Goal: Check status: Check status

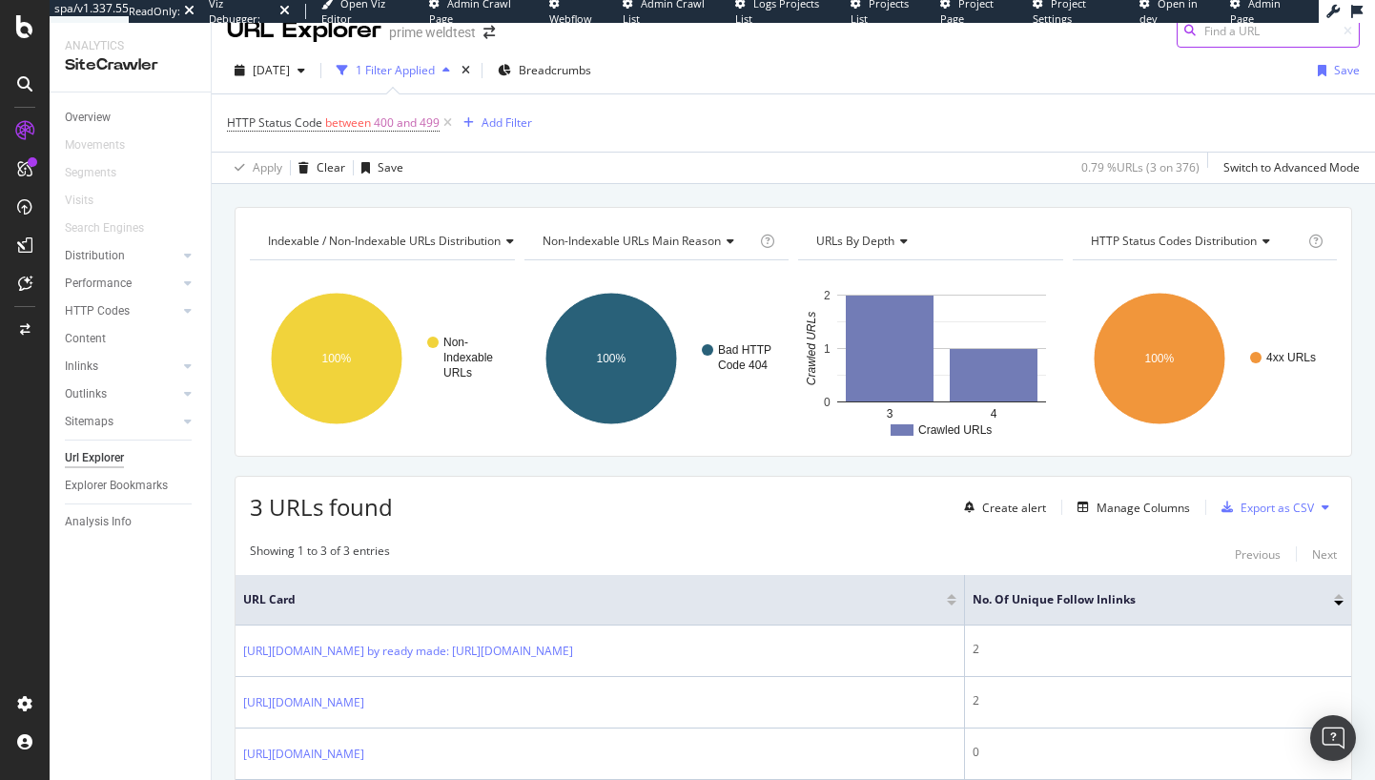
scroll to position [153, 0]
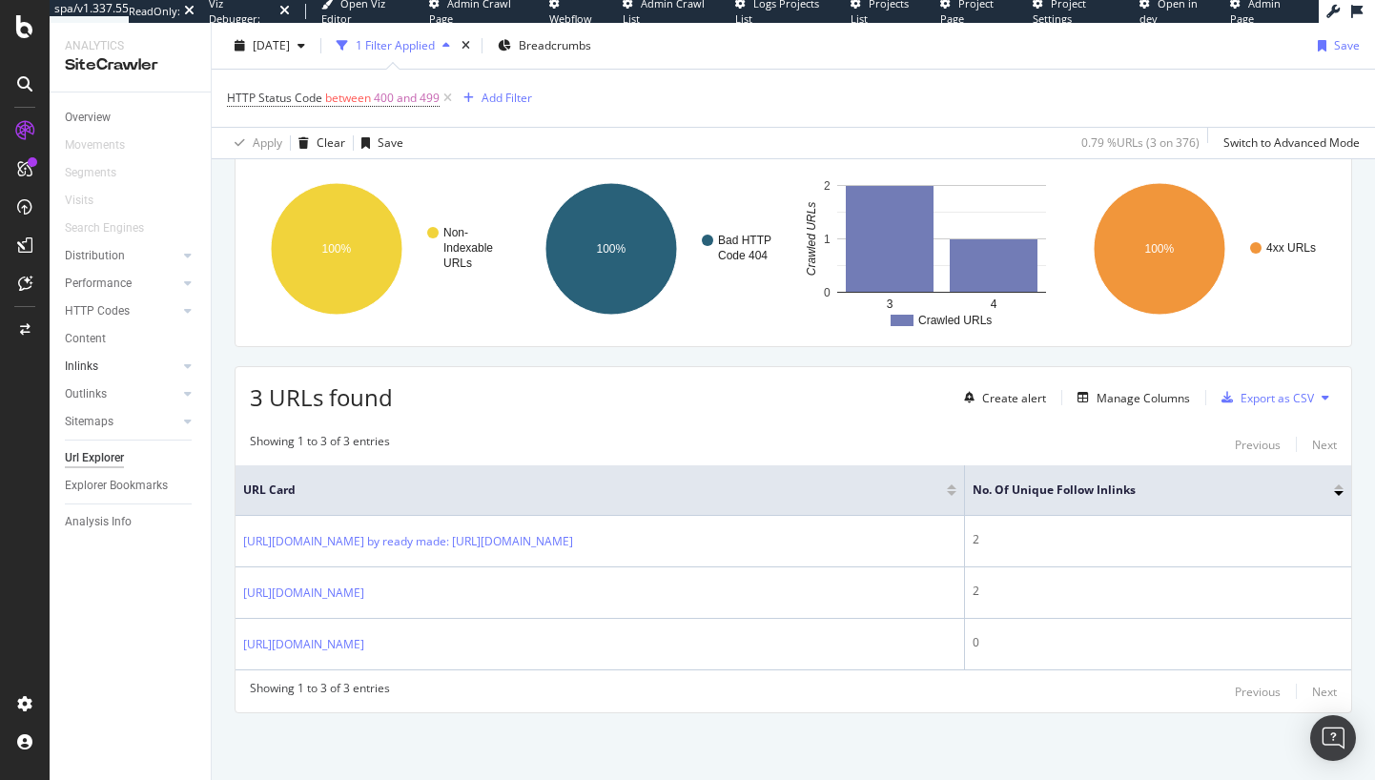
click at [142, 360] on link "Inlinks" at bounding box center [122, 367] width 114 height 20
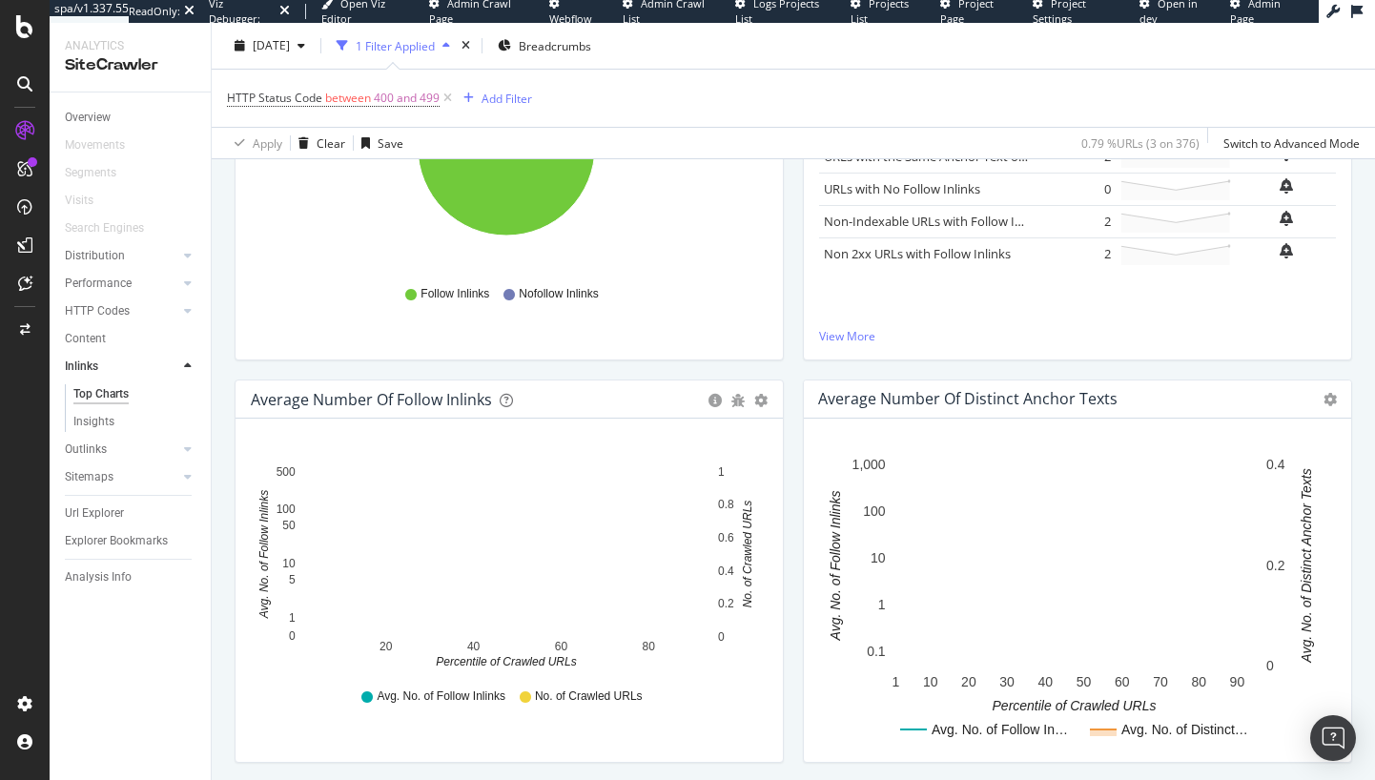
scroll to position [413, 0]
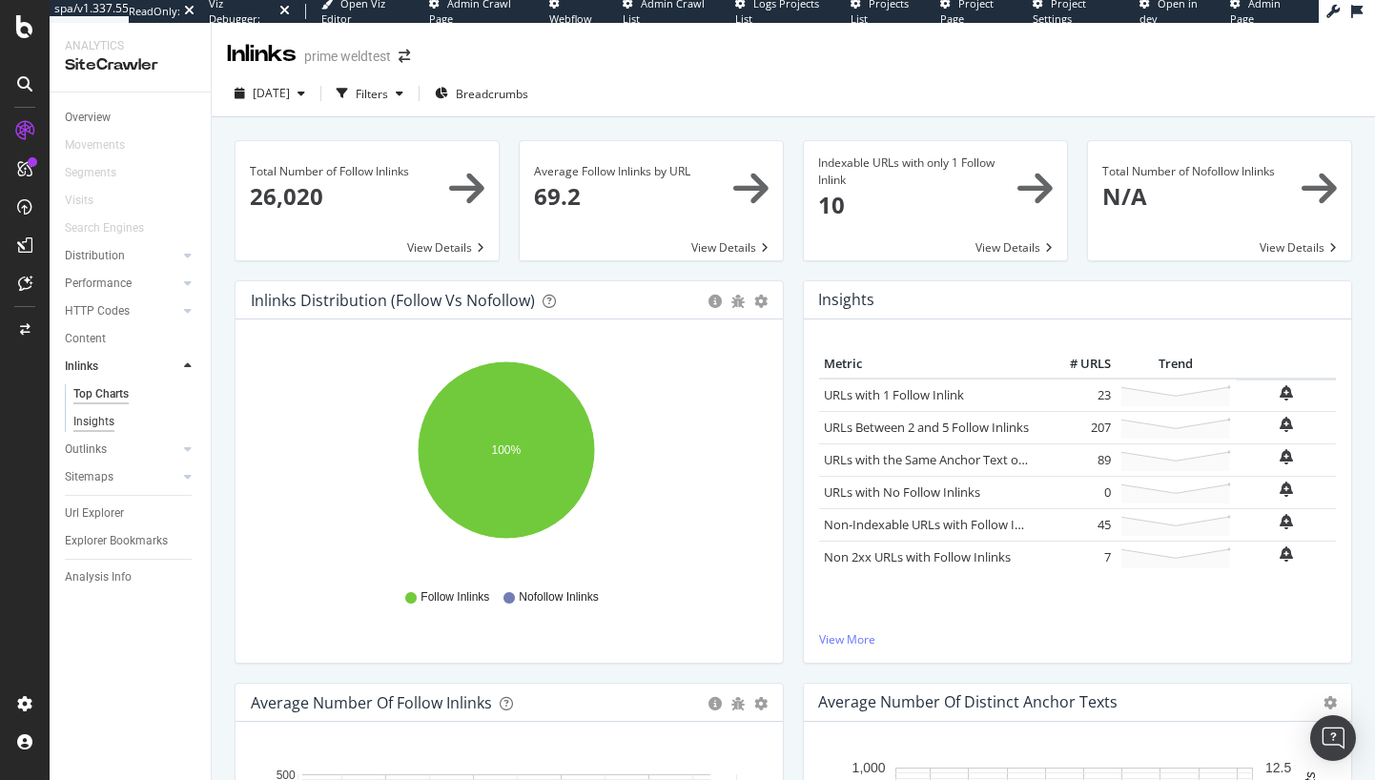
click at [108, 424] on div "Insights" at bounding box center [93, 422] width 41 height 20
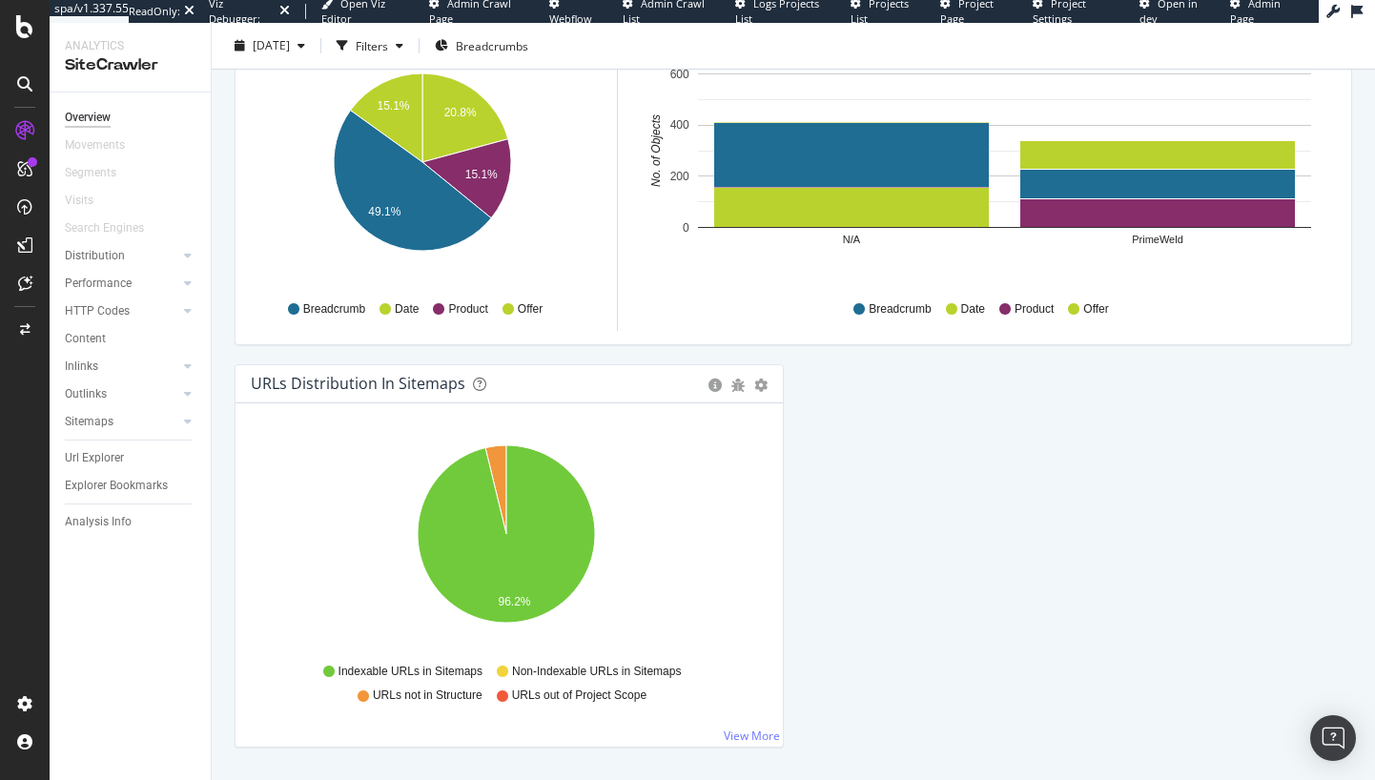
scroll to position [2013, 0]
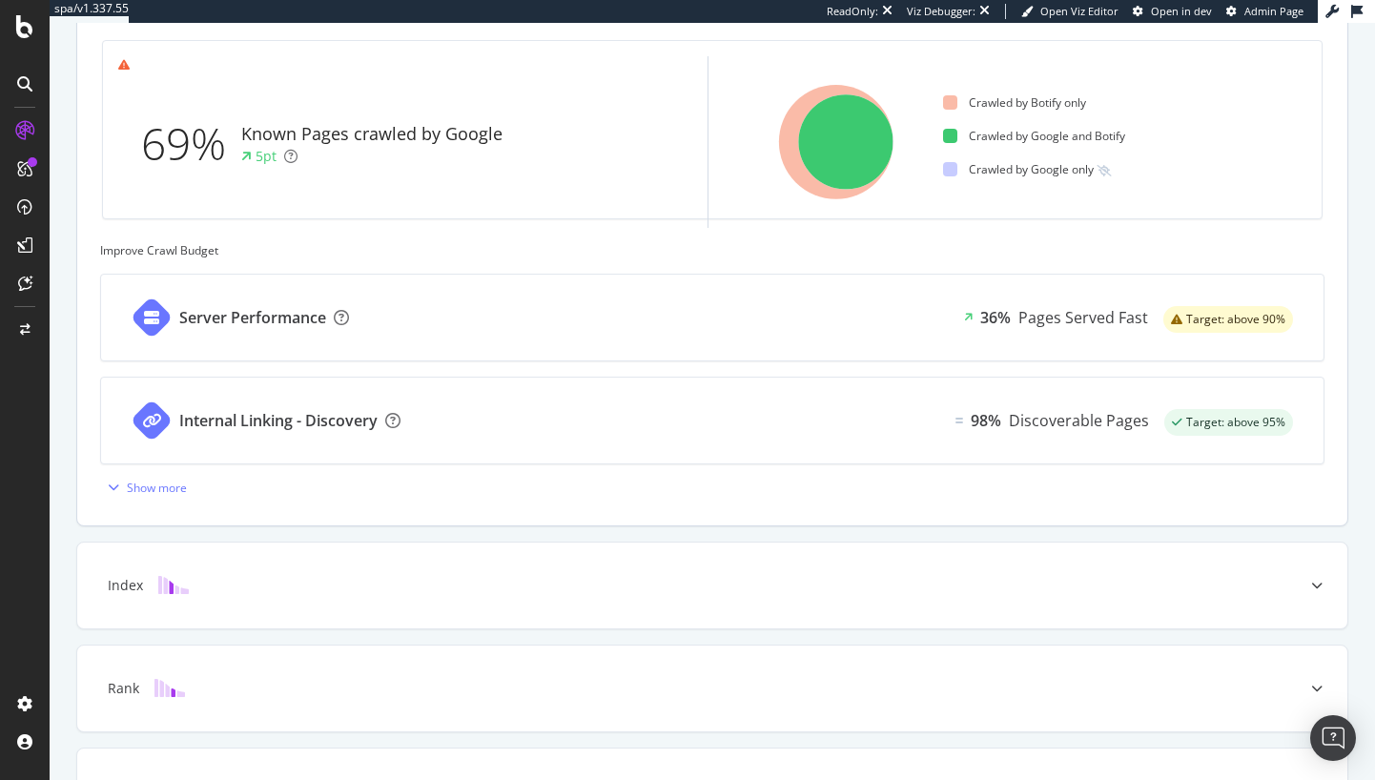
scroll to position [724, 0]
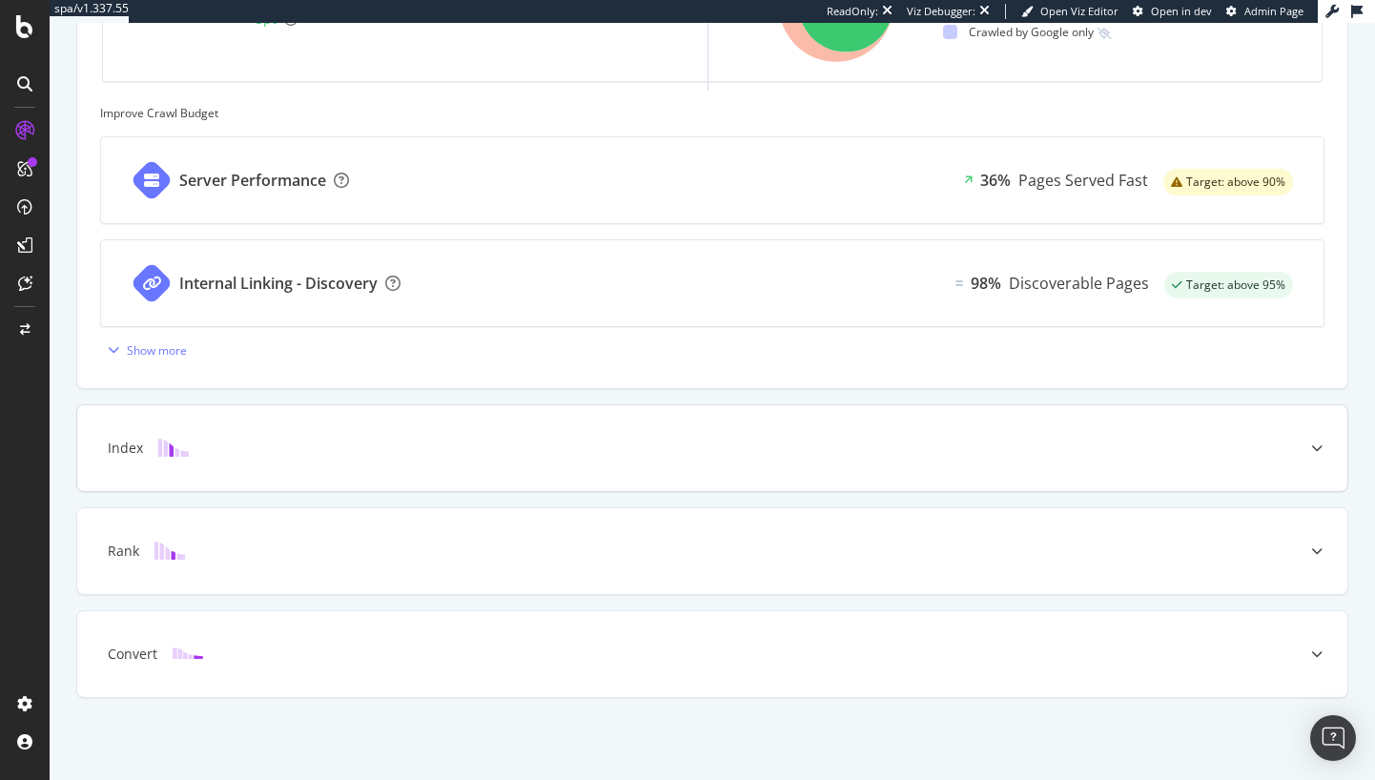
click at [684, 465] on div "Index" at bounding box center [712, 448] width 1271 height 86
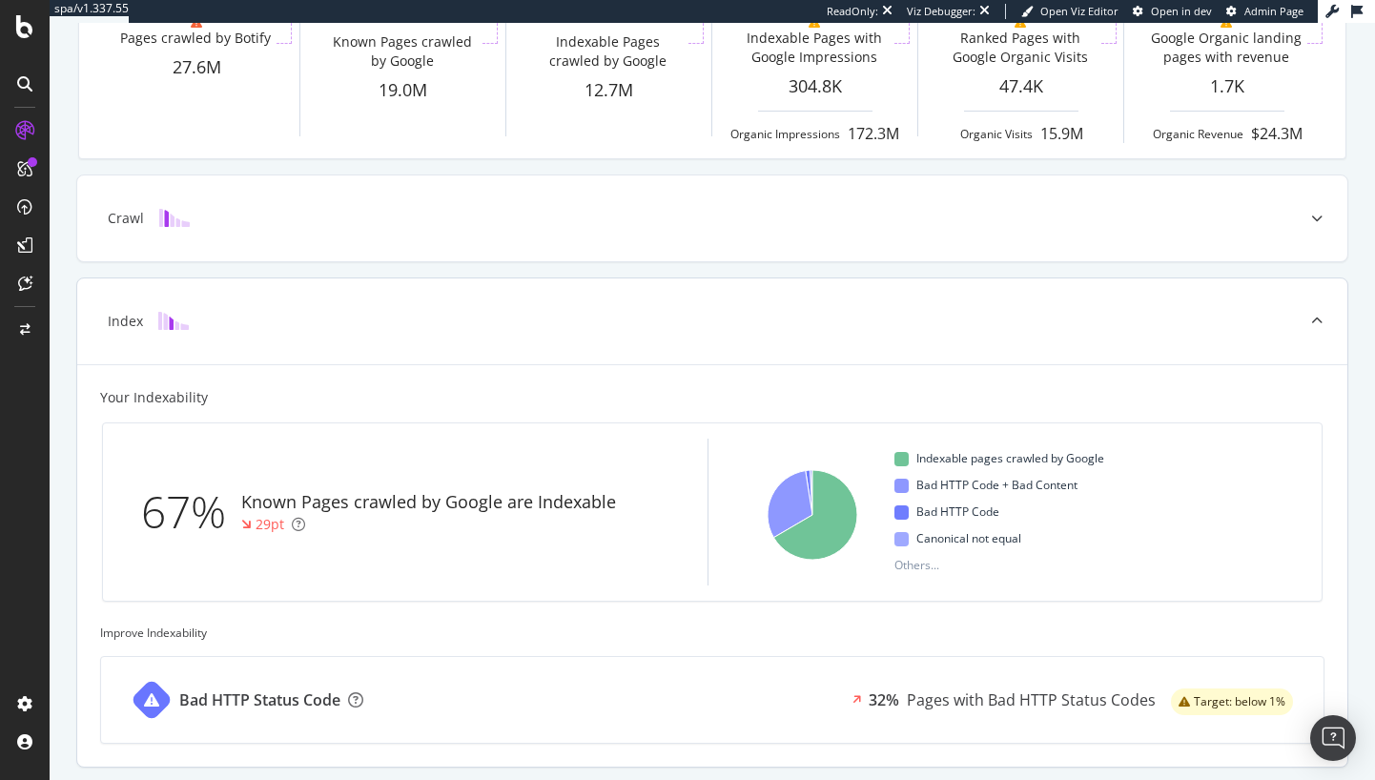
scroll to position [0, 0]
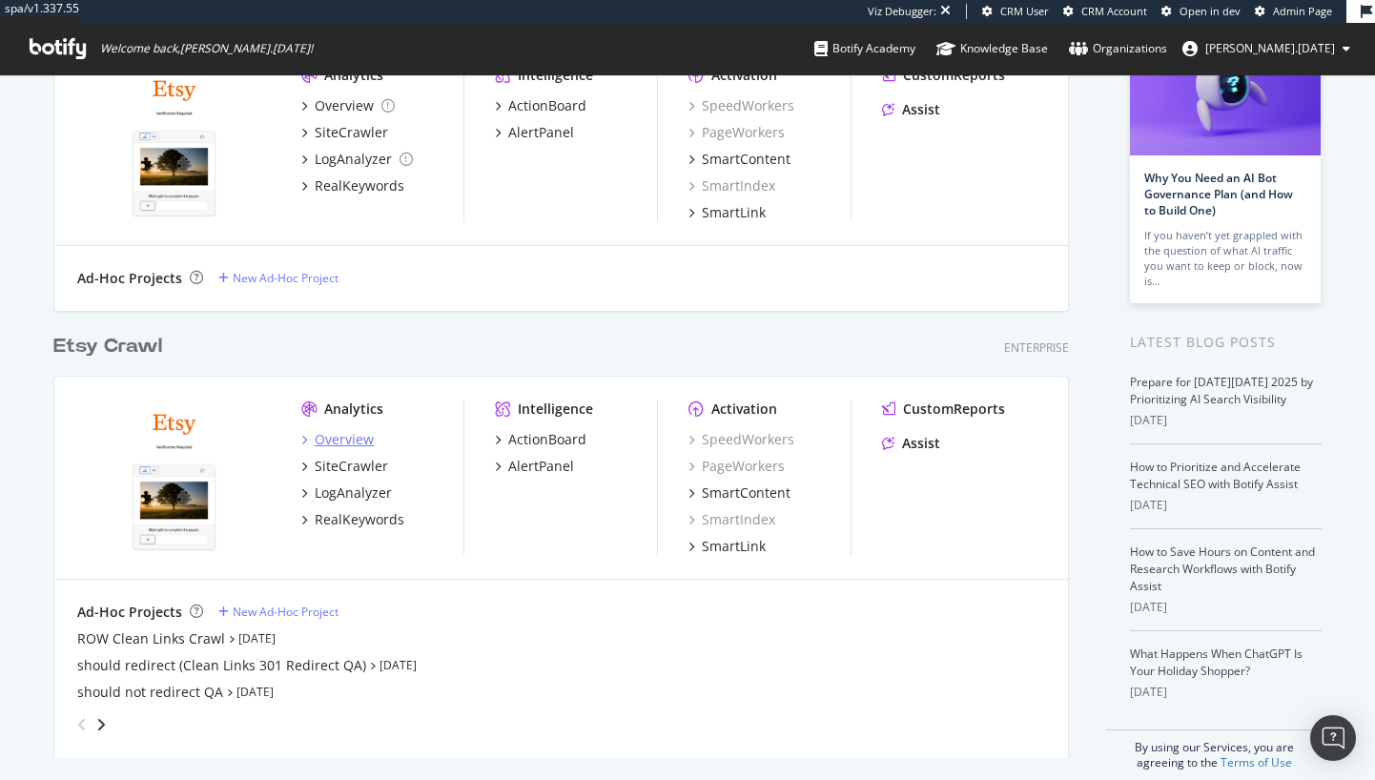
scroll to position [188, 0]
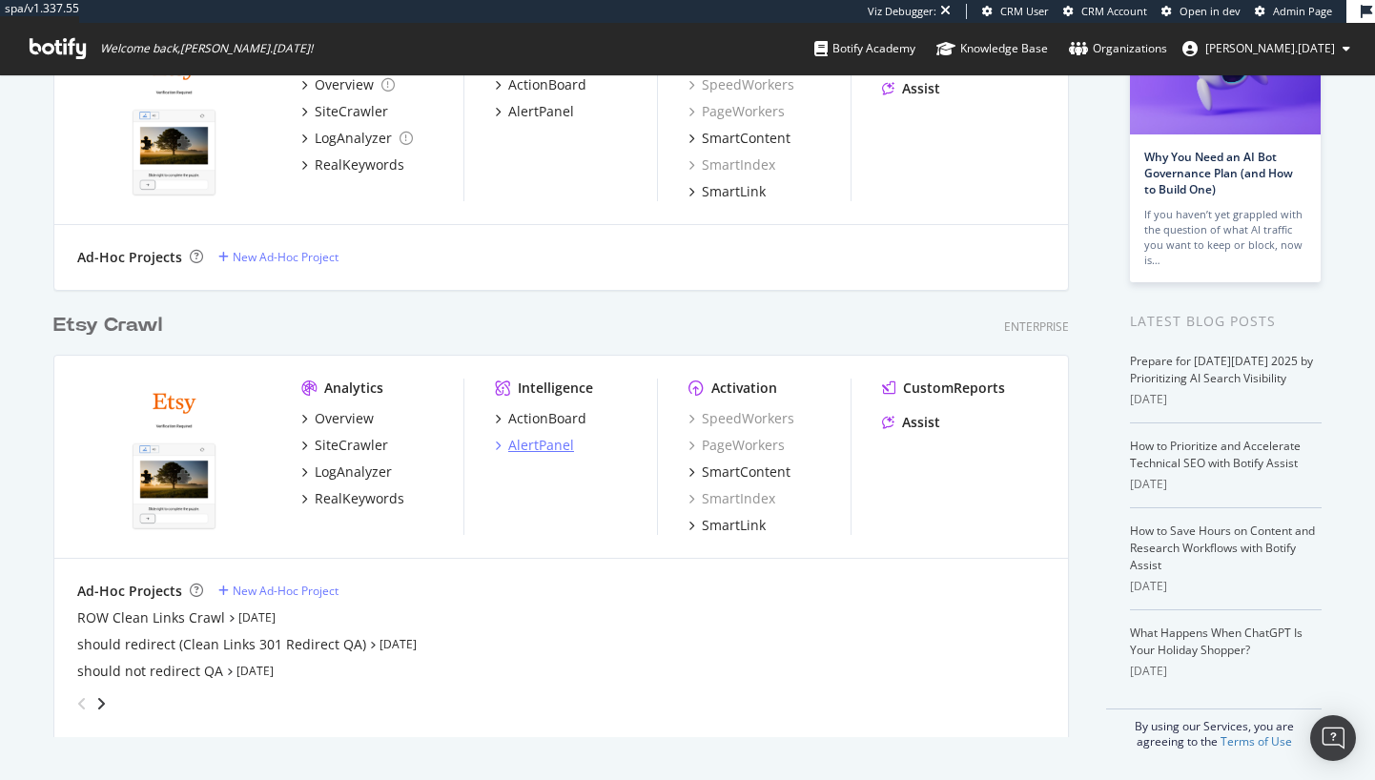
click at [543, 453] on div "AlertPanel" at bounding box center [541, 445] width 66 height 19
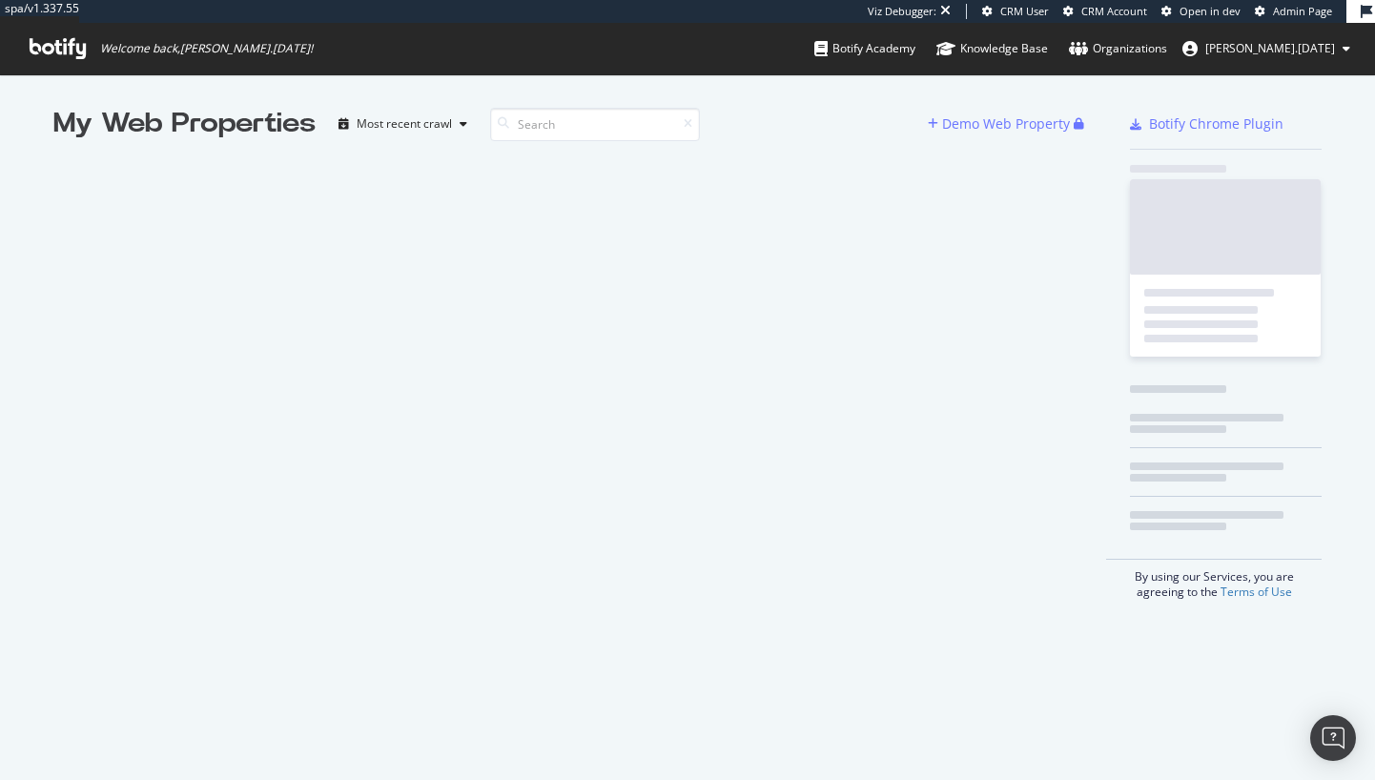
scroll to position [766, 1347]
